Goal: Information Seeking & Learning: Compare options

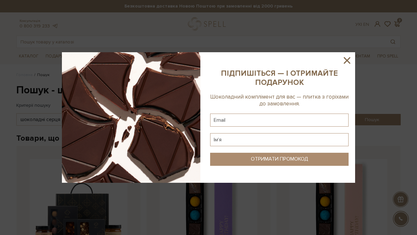
click at [347, 61] on icon at bounding box center [347, 60] width 7 height 7
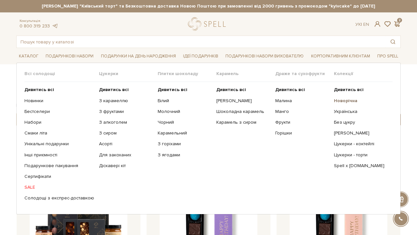
click at [341, 98] on b "Новорічна" at bounding box center [345, 101] width 23 height 6
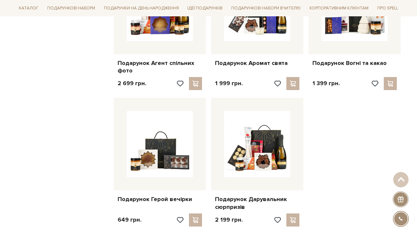
scroll to position [763, 0]
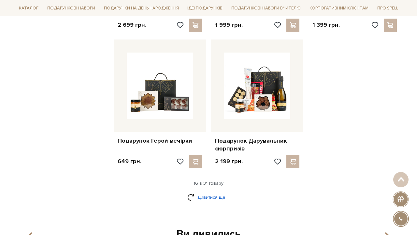
click at [216, 192] on link "Дивитися ще" at bounding box center [208, 196] width 42 height 11
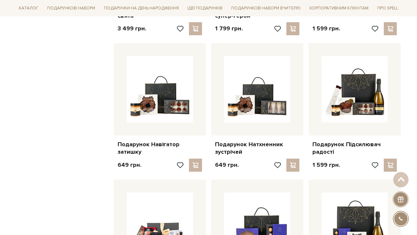
scroll to position [1038, 0]
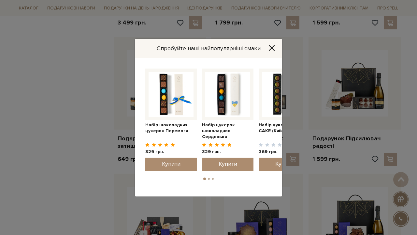
click at [271, 49] on icon "Close" at bounding box center [272, 48] width 7 height 7
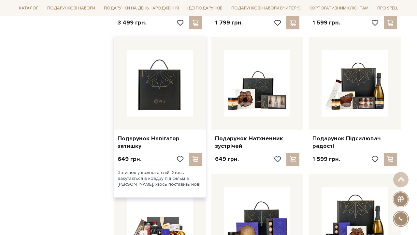
click at [166, 91] on img at bounding box center [160, 83] width 66 height 66
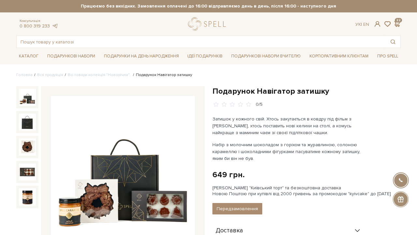
click at [108, 132] on img at bounding box center [123, 168] width 144 height 144
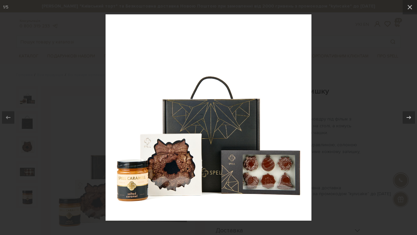
click at [348, 62] on div at bounding box center [208, 117] width 417 height 235
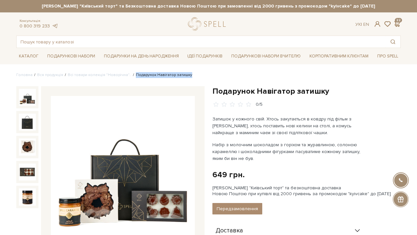
drag, startPoint x: 129, startPoint y: 74, endPoint x: 194, endPoint y: 74, distance: 64.5
click at [194, 74] on ul "Головна Вся продукція Всі товари колекція "Новорічна".. Подарунок Навігатор зат…" at bounding box center [208, 75] width 385 height 6
copy li "Подарунок Навігатор затишку"
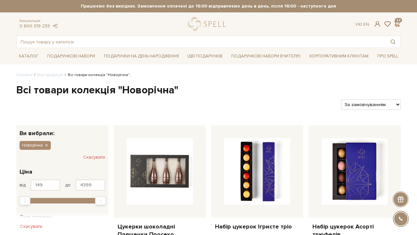
select select "https://spellchocolate.com/our-productions/novorichna?sort=p.price&order=ASC"
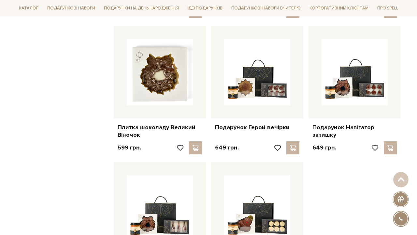
scroll to position [654, 0]
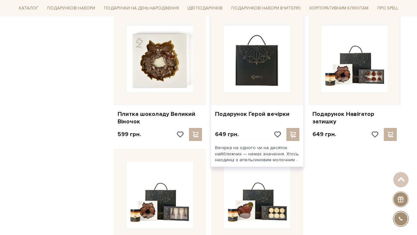
click at [285, 50] on img at bounding box center [257, 59] width 66 height 66
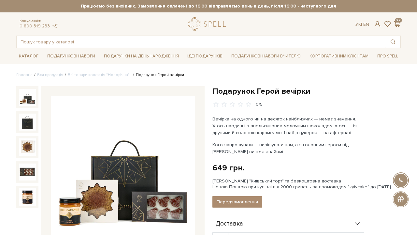
click at [147, 155] on img at bounding box center [123, 168] width 144 height 144
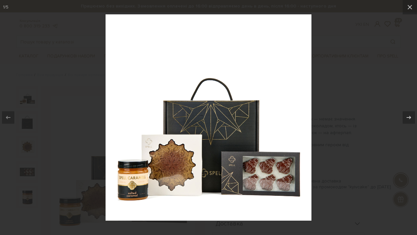
click at [339, 46] on div at bounding box center [208, 117] width 417 height 235
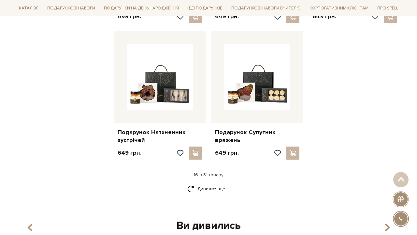
scroll to position [772, 0]
click at [202, 183] on link "Дивитися ще" at bounding box center [208, 188] width 42 height 11
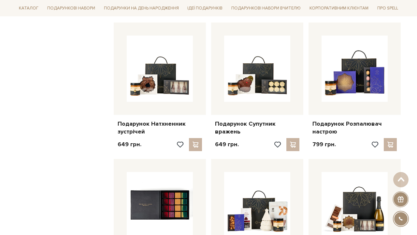
scroll to position [780, 0]
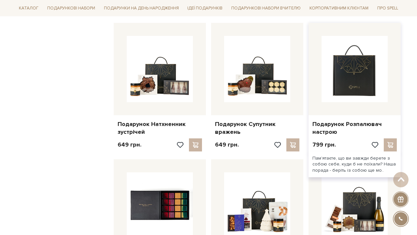
click at [362, 80] on img at bounding box center [355, 69] width 66 height 66
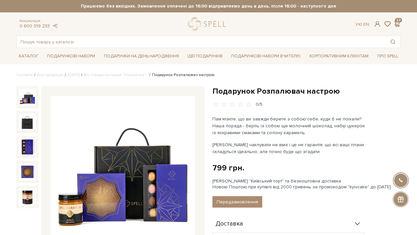
click at [146, 144] on img at bounding box center [123, 168] width 144 height 144
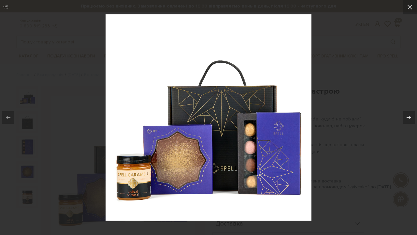
click at [371, 32] on div at bounding box center [208, 117] width 417 height 235
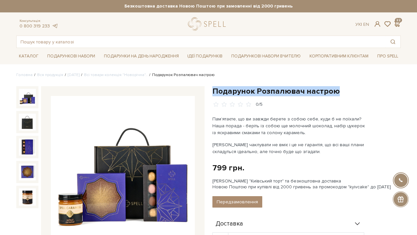
drag, startPoint x: 213, startPoint y: 88, endPoint x: 334, endPoint y: 88, distance: 120.6
click at [334, 88] on h1 "Подарунок Розпалювач настрою" at bounding box center [307, 91] width 188 height 10
copy h1 "Подарунок Розпалювач настрою"
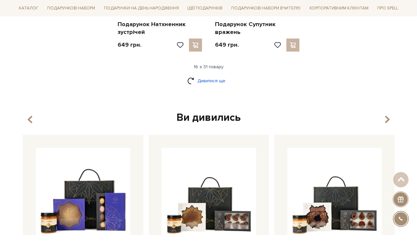
scroll to position [877, 0]
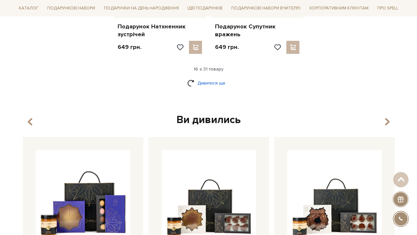
click at [219, 78] on link "Дивитися ще" at bounding box center [208, 82] width 42 height 11
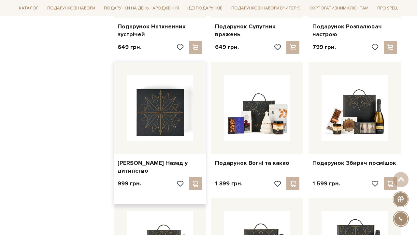
click at [146, 124] on img at bounding box center [160, 108] width 66 height 66
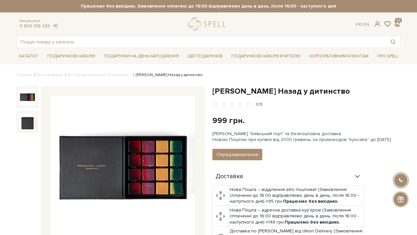
scroll to position [32, 0]
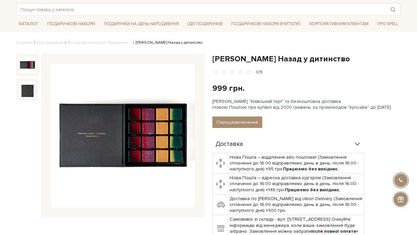
click at [159, 125] on img at bounding box center [123, 136] width 144 height 144
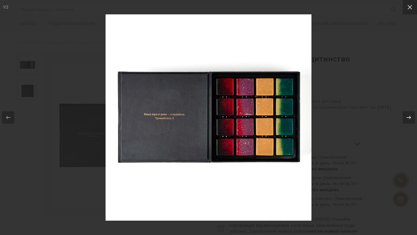
click at [313, 107] on div at bounding box center [208, 117] width 417 height 235
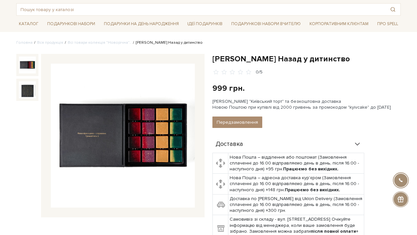
click at [133, 125] on img at bounding box center [123, 136] width 144 height 144
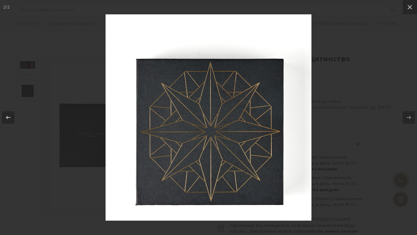
click at [349, 96] on div at bounding box center [208, 117] width 417 height 235
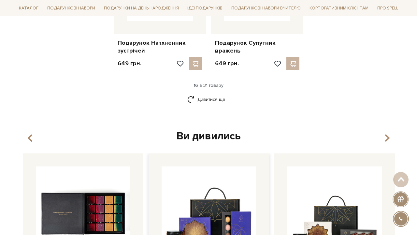
scroll to position [856, 0]
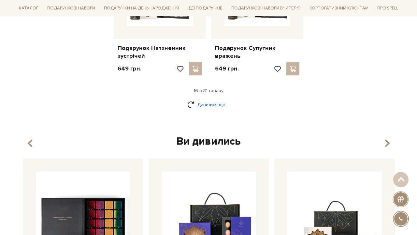
click at [213, 101] on link "Дивитися ще" at bounding box center [208, 104] width 42 height 11
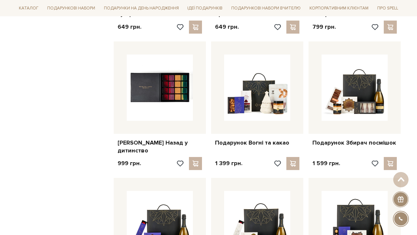
scroll to position [921, 0]
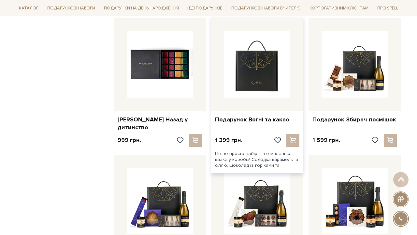
click at [267, 71] on img at bounding box center [257, 64] width 66 height 66
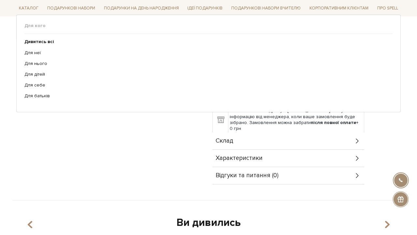
scroll to position [80, 0]
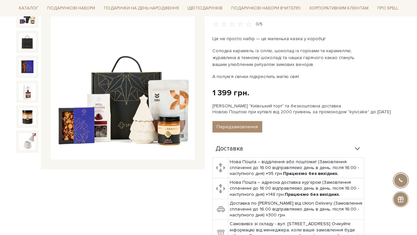
click at [134, 87] on img at bounding box center [123, 88] width 144 height 144
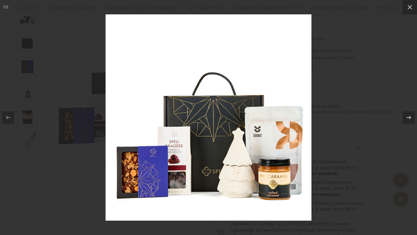
click at [64, 92] on div at bounding box center [208, 117] width 417 height 235
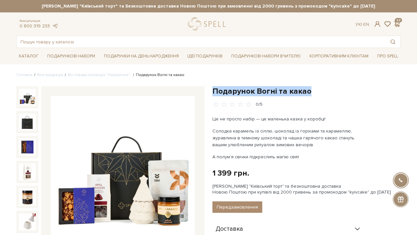
drag, startPoint x: 213, startPoint y: 89, endPoint x: 321, endPoint y: 89, distance: 108.2
click at [321, 89] on h1 "Подарунок Вогні та какао" at bounding box center [307, 91] width 188 height 10
copy h1 "Подарунок Вогні та какао"
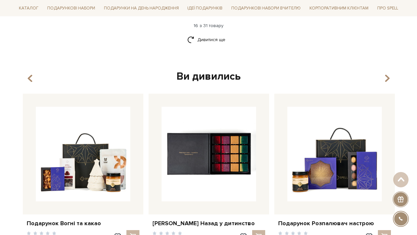
click at [198, 148] on img at bounding box center [209, 154] width 95 height 95
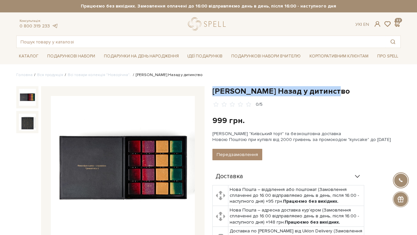
drag, startPoint x: 213, startPoint y: 91, endPoint x: 354, endPoint y: 91, distance: 140.5
click at [354, 91] on h1 "[PERSON_NAME] Назад у дитинство" at bounding box center [307, 91] width 188 height 10
copy h1 "[PERSON_NAME] Назад у дитинство"
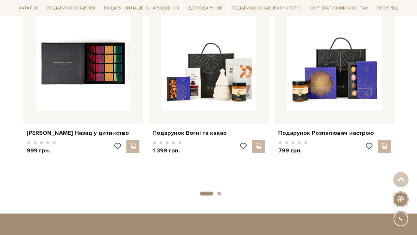
scroll to position [1011, 0]
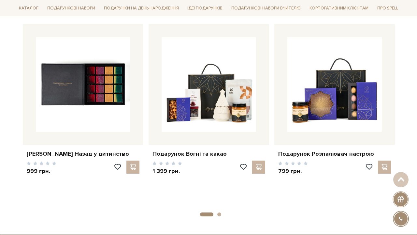
scroll to position [985, 0]
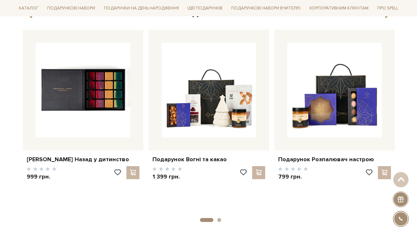
click at [218, 218] on button "2" at bounding box center [219, 220] width 4 height 4
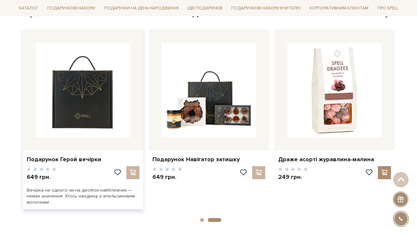
click at [104, 70] on img at bounding box center [83, 90] width 95 height 95
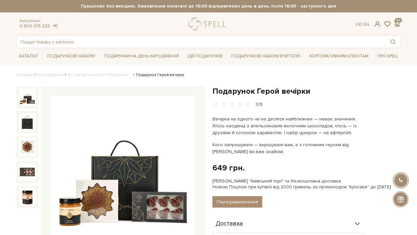
click at [213, 87] on h1 "Подарунок Герой вечірки" at bounding box center [307, 91] width 188 height 10
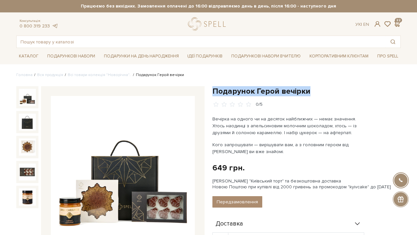
drag, startPoint x: 213, startPoint y: 87, endPoint x: 288, endPoint y: 90, distance: 76.0
click at [288, 90] on h1 "Подарунок Герой вечірки" at bounding box center [307, 91] width 188 height 10
copy h1 "Подарунок Герой вечірки"
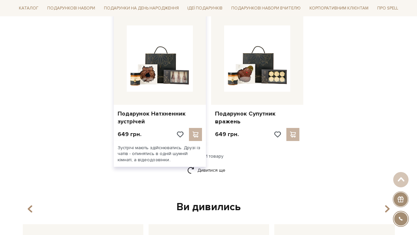
scroll to position [791, 0]
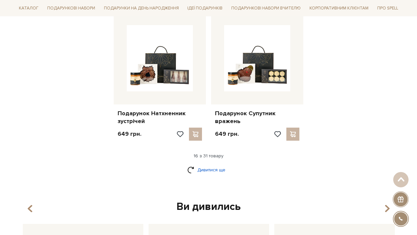
click at [217, 167] on link "Дивитися ще" at bounding box center [208, 169] width 42 height 11
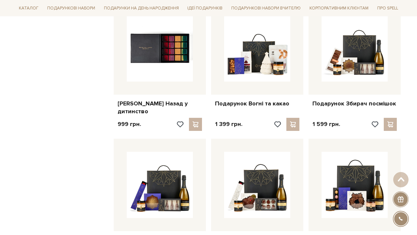
scroll to position [939, 0]
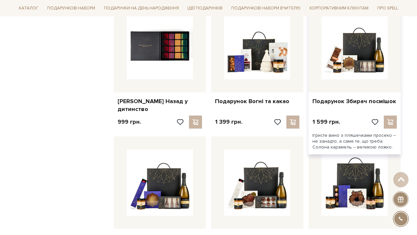
click at [361, 75] on div at bounding box center [355, 46] width 92 height 92
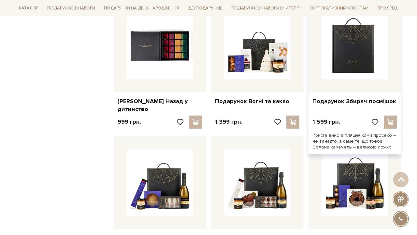
click at [365, 59] on img at bounding box center [355, 46] width 66 height 66
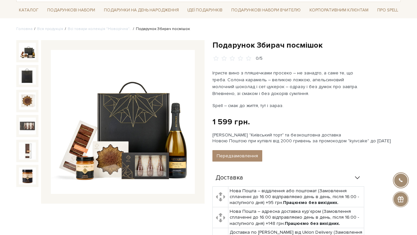
scroll to position [47, 0]
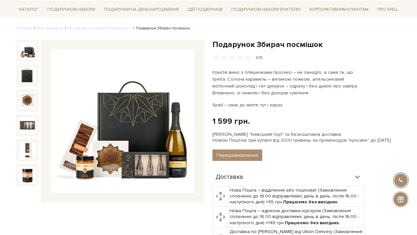
click at [140, 128] on img at bounding box center [123, 121] width 144 height 144
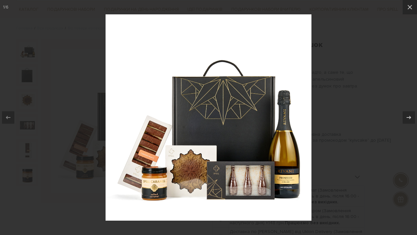
click at [342, 88] on div at bounding box center [208, 117] width 417 height 235
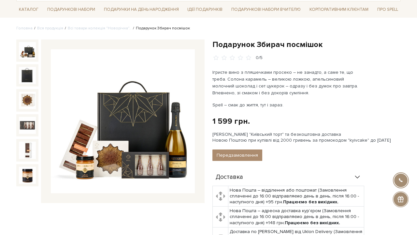
click at [161, 88] on img at bounding box center [123, 121] width 144 height 144
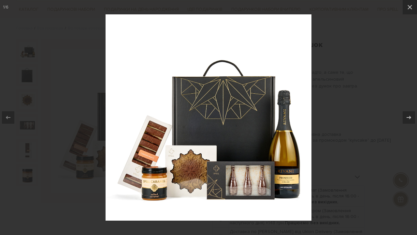
click at [335, 96] on div at bounding box center [208, 117] width 417 height 235
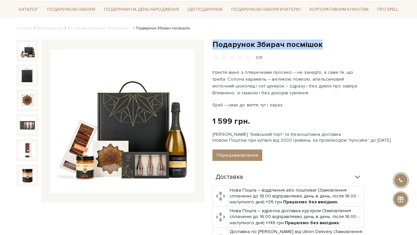
drag, startPoint x: 213, startPoint y: 43, endPoint x: 345, endPoint y: 43, distance: 131.7
click at [345, 43] on h1 "Подарунок Збирач посмішок" at bounding box center [307, 44] width 188 height 10
copy h1 "Подарунок Збирач посмішок"
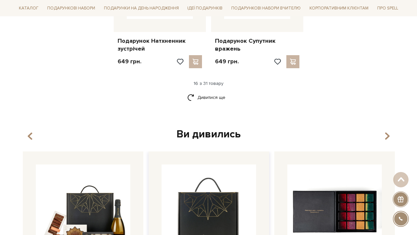
scroll to position [861, 0]
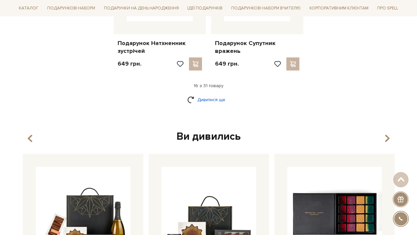
click at [211, 98] on link "Дивитися ще" at bounding box center [208, 99] width 42 height 11
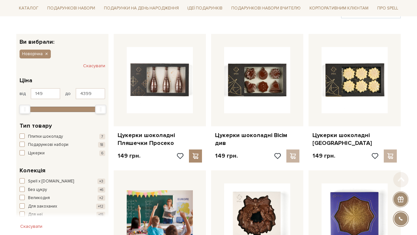
scroll to position [131, 0]
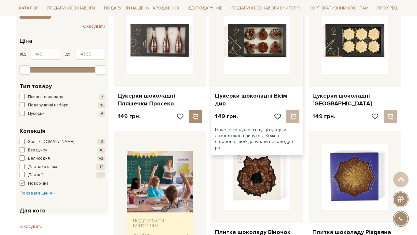
click at [296, 114] on div at bounding box center [286, 116] width 26 height 13
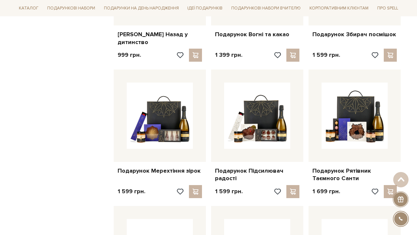
scroll to position [1006, 0]
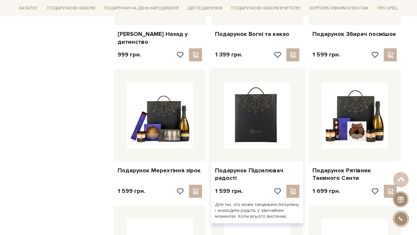
click at [261, 104] on img at bounding box center [257, 115] width 66 height 66
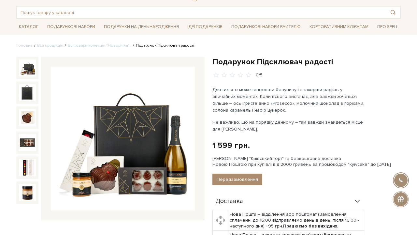
scroll to position [34, 0]
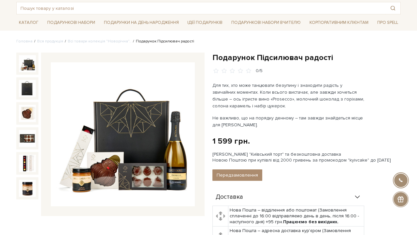
click at [137, 133] on img at bounding box center [123, 134] width 144 height 144
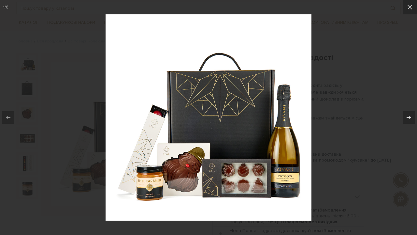
click at [373, 85] on div at bounding box center [208, 117] width 417 height 235
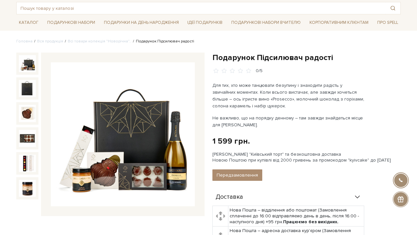
scroll to position [33, 0]
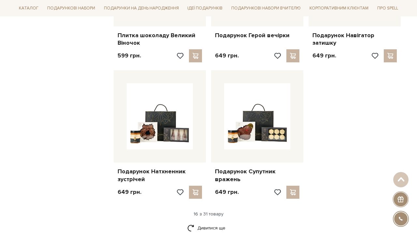
scroll to position [744, 0]
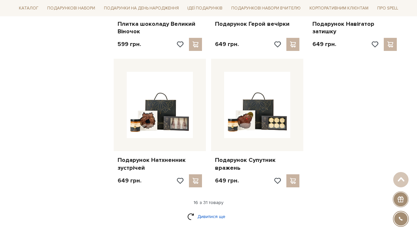
click at [213, 212] on link "Дивитися ще" at bounding box center [208, 216] width 42 height 11
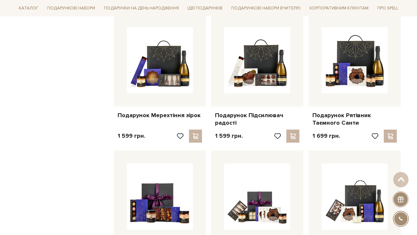
scroll to position [1064, 0]
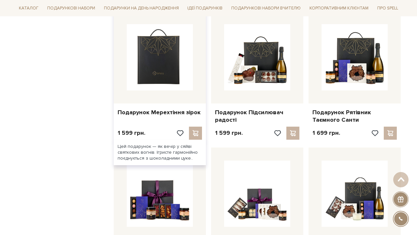
click at [162, 49] on img at bounding box center [160, 57] width 66 height 66
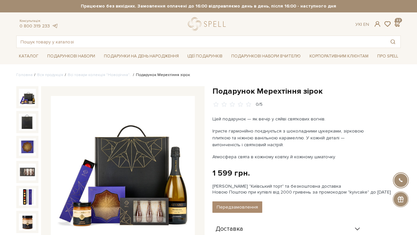
click at [133, 205] on img at bounding box center [123, 168] width 144 height 144
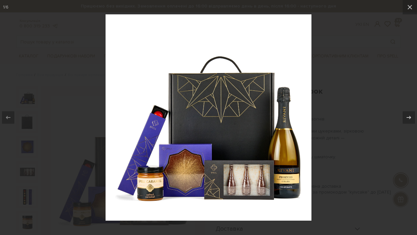
click at [352, 74] on div at bounding box center [208, 117] width 417 height 235
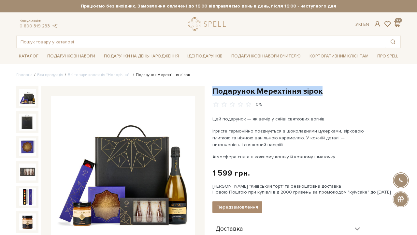
drag, startPoint x: 213, startPoint y: 90, endPoint x: 353, endPoint y: 90, distance: 140.8
click at [353, 90] on h1 "Подарунок Мерехтіння зірок" at bounding box center [307, 91] width 188 height 10
copy h1 "Подарунок Мерехтіння зірок"
